Goal: Task Accomplishment & Management: Manage account settings

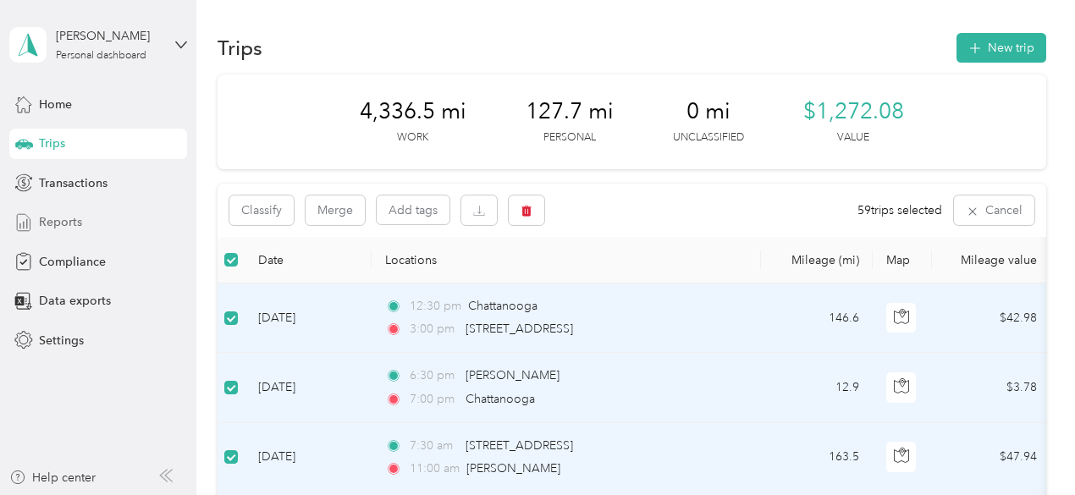
click at [65, 223] on span "Reports" at bounding box center [60, 222] width 43 height 18
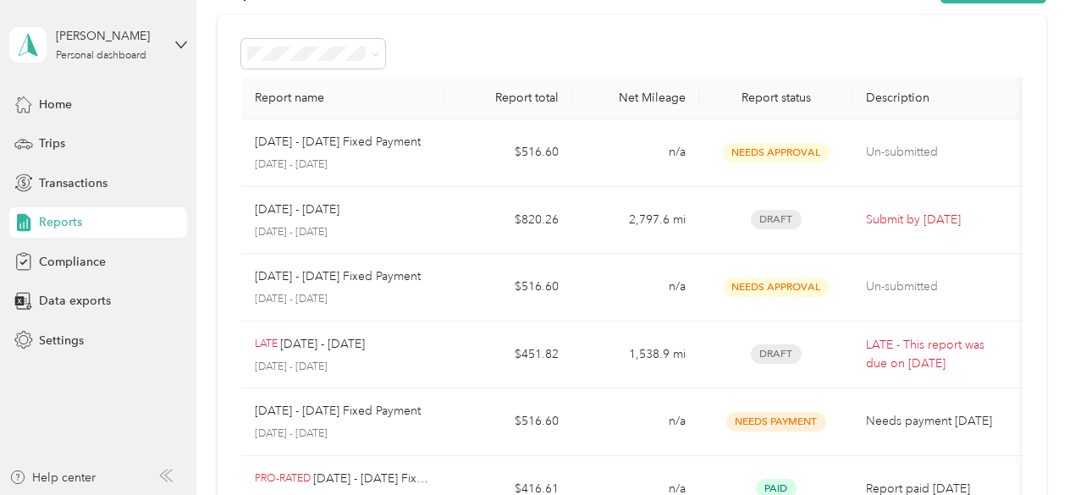
scroll to position [61, 0]
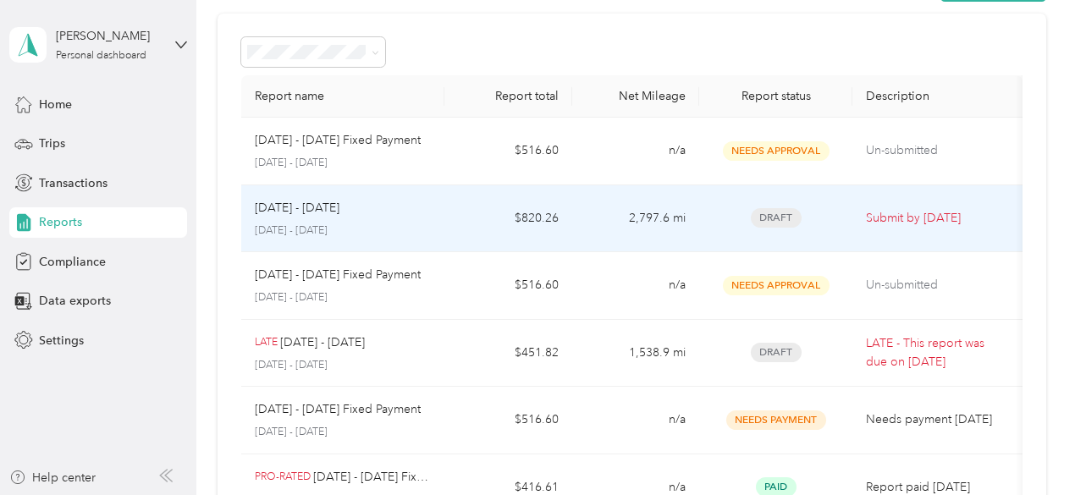
click at [907, 219] on p "Submit by [DATE]" at bounding box center [937, 218] width 143 height 19
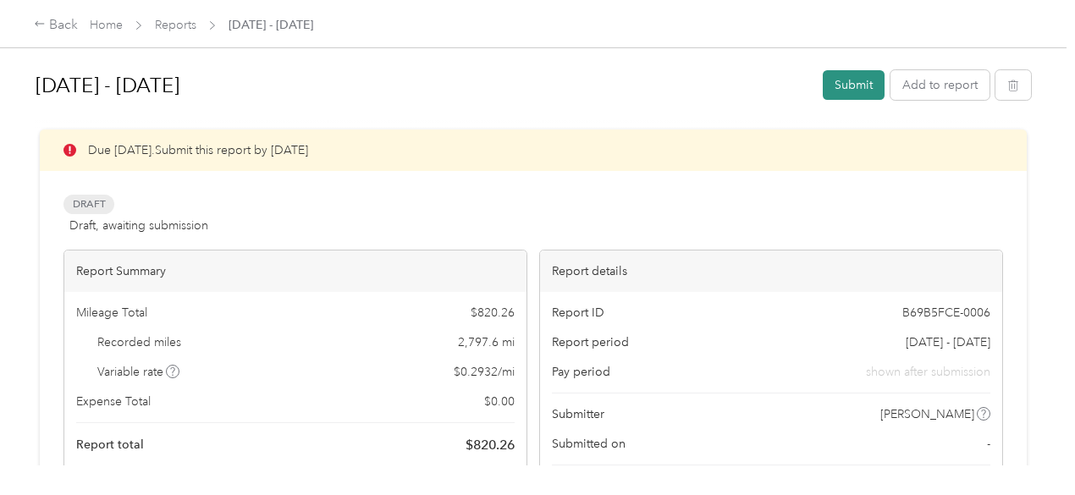
click at [844, 86] on button "Submit" at bounding box center [854, 85] width 62 height 30
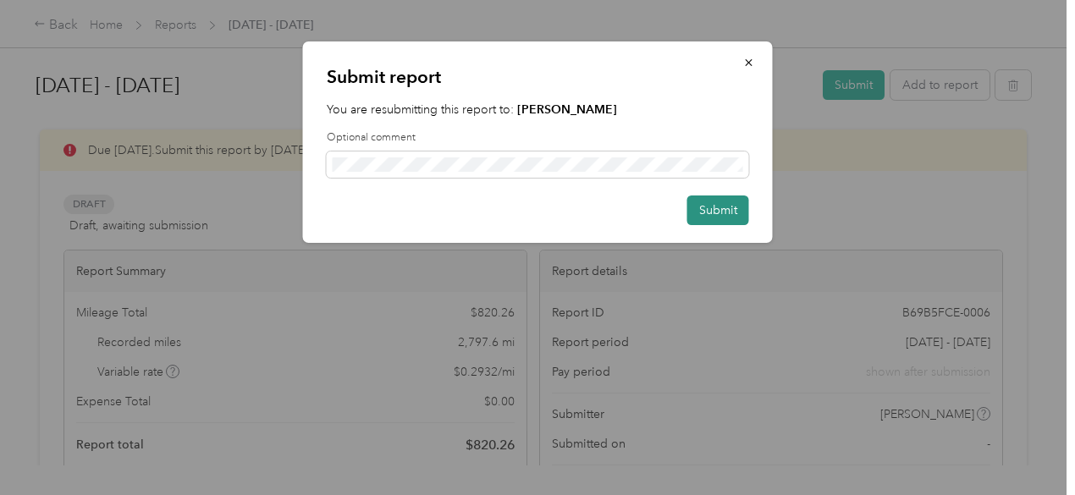
click at [725, 210] on button "Submit" at bounding box center [718, 211] width 62 height 30
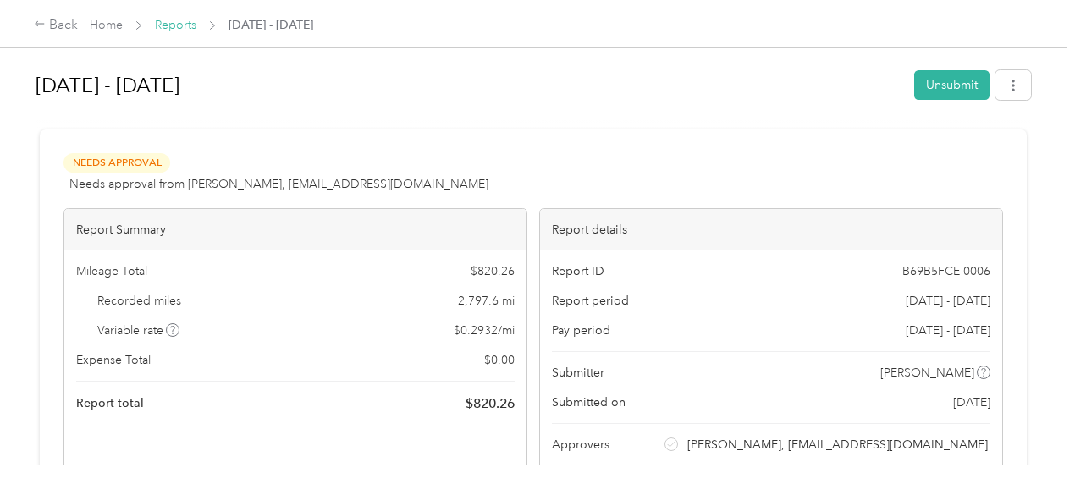
click at [167, 25] on link "Reports" at bounding box center [175, 25] width 41 height 14
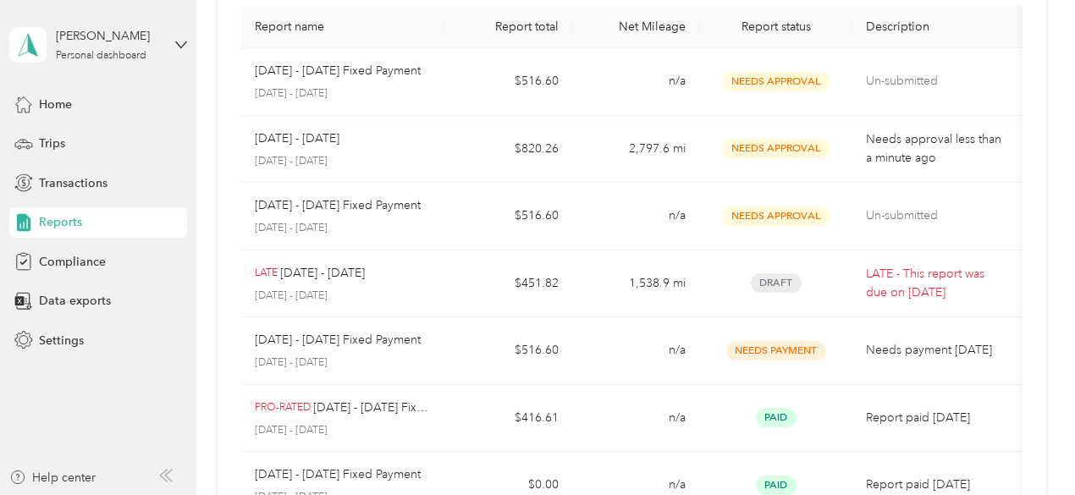
scroll to position [150, 0]
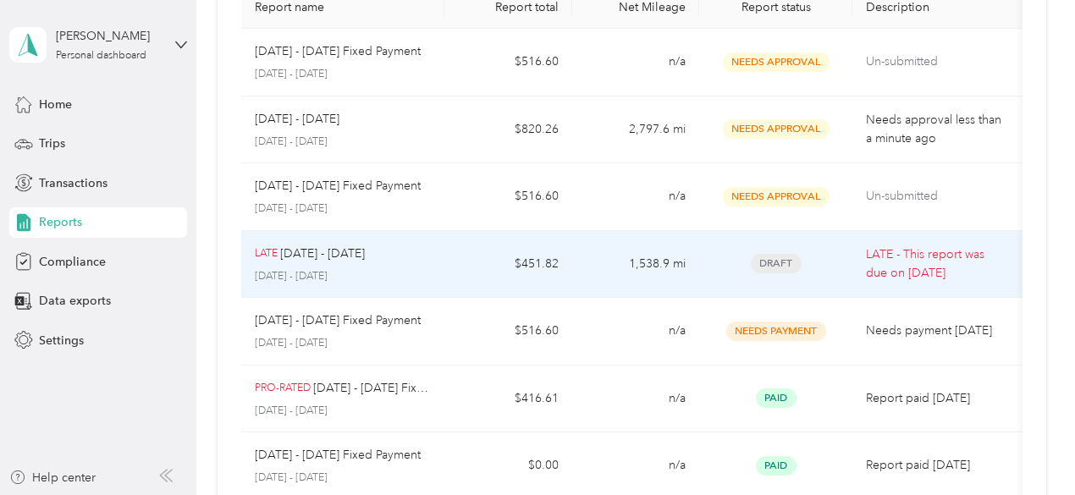
click at [902, 263] on p "LATE - This report was due on [DATE]" at bounding box center [937, 263] width 143 height 37
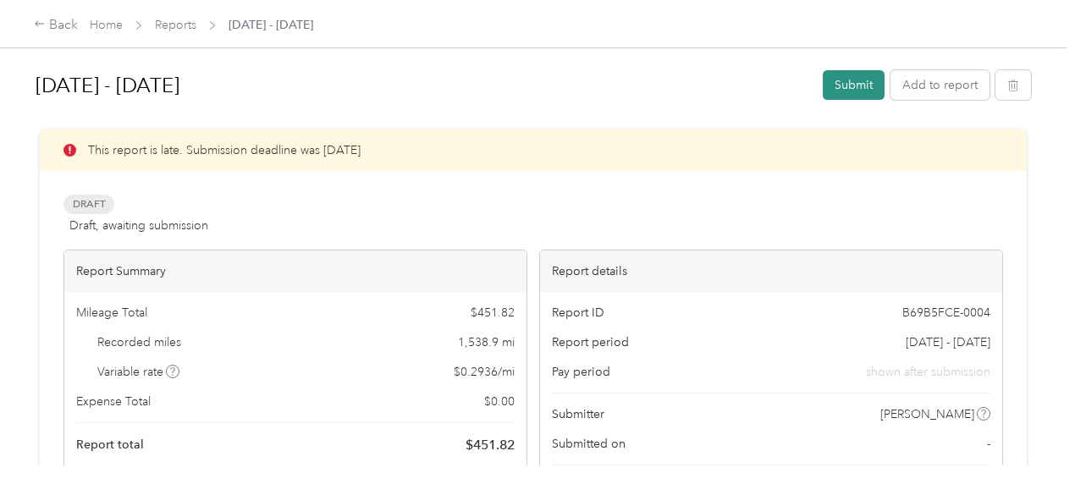
click at [845, 76] on button "Submit" at bounding box center [854, 85] width 62 height 30
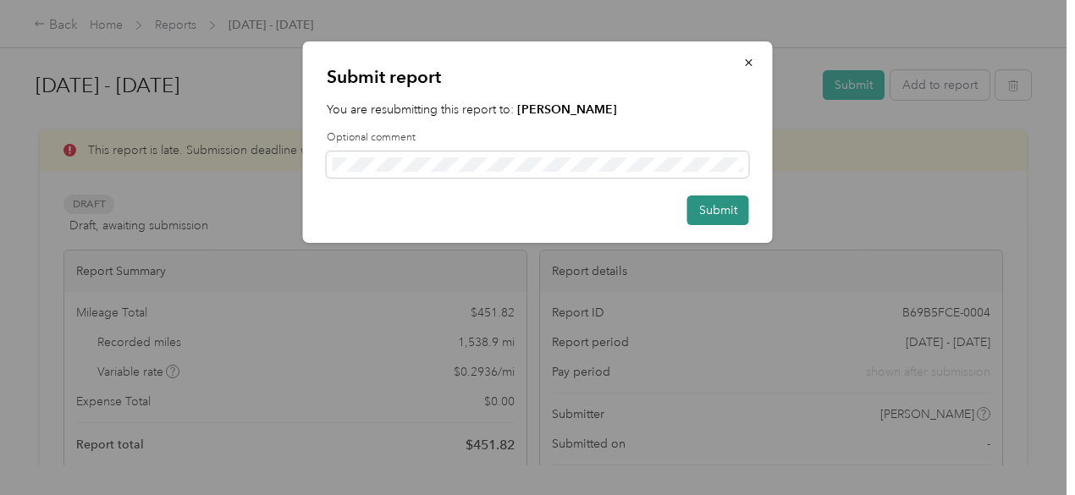
click at [706, 207] on button "Submit" at bounding box center [718, 211] width 62 height 30
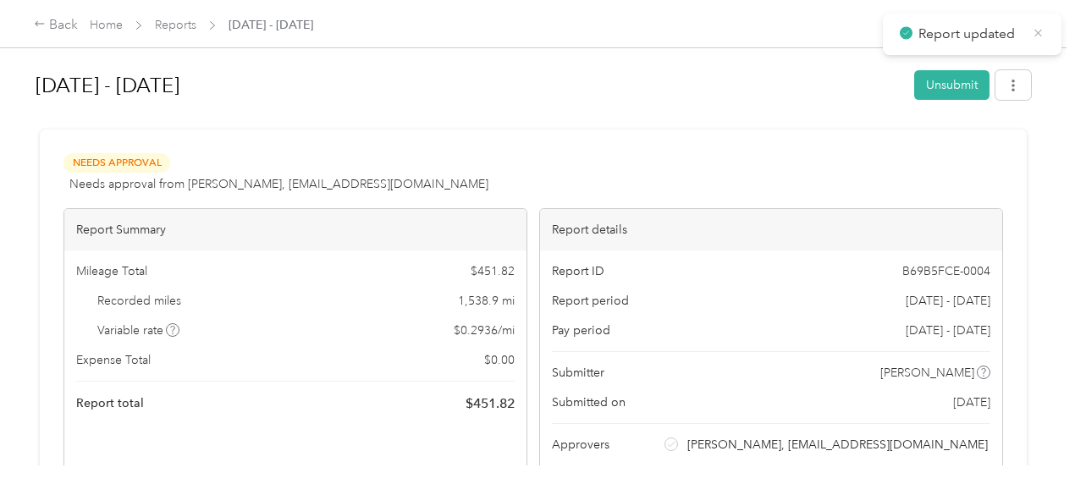
click at [1034, 31] on icon at bounding box center [1038, 32] width 13 height 15
click at [163, 28] on link "Reports" at bounding box center [175, 25] width 41 height 14
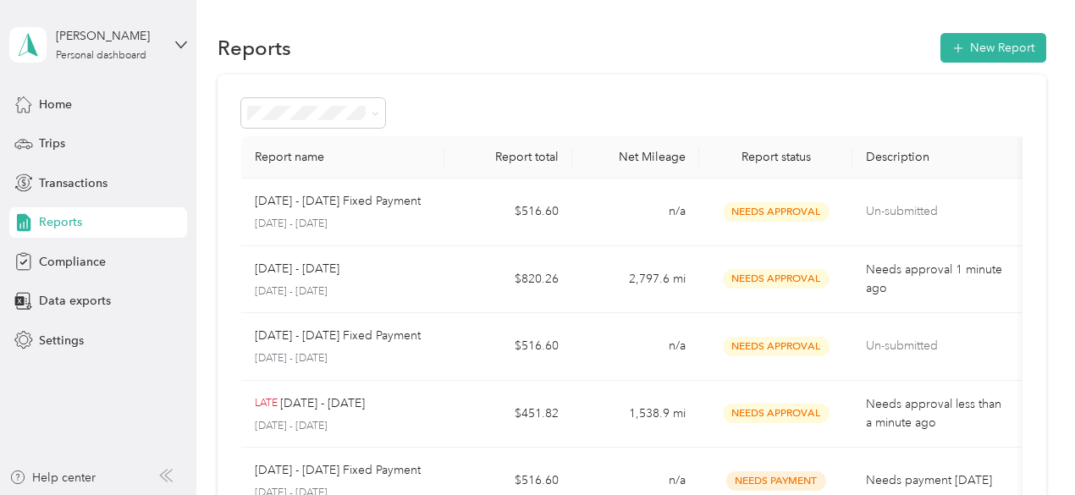
scroll to position [2, 0]
